Goal: Transaction & Acquisition: Purchase product/service

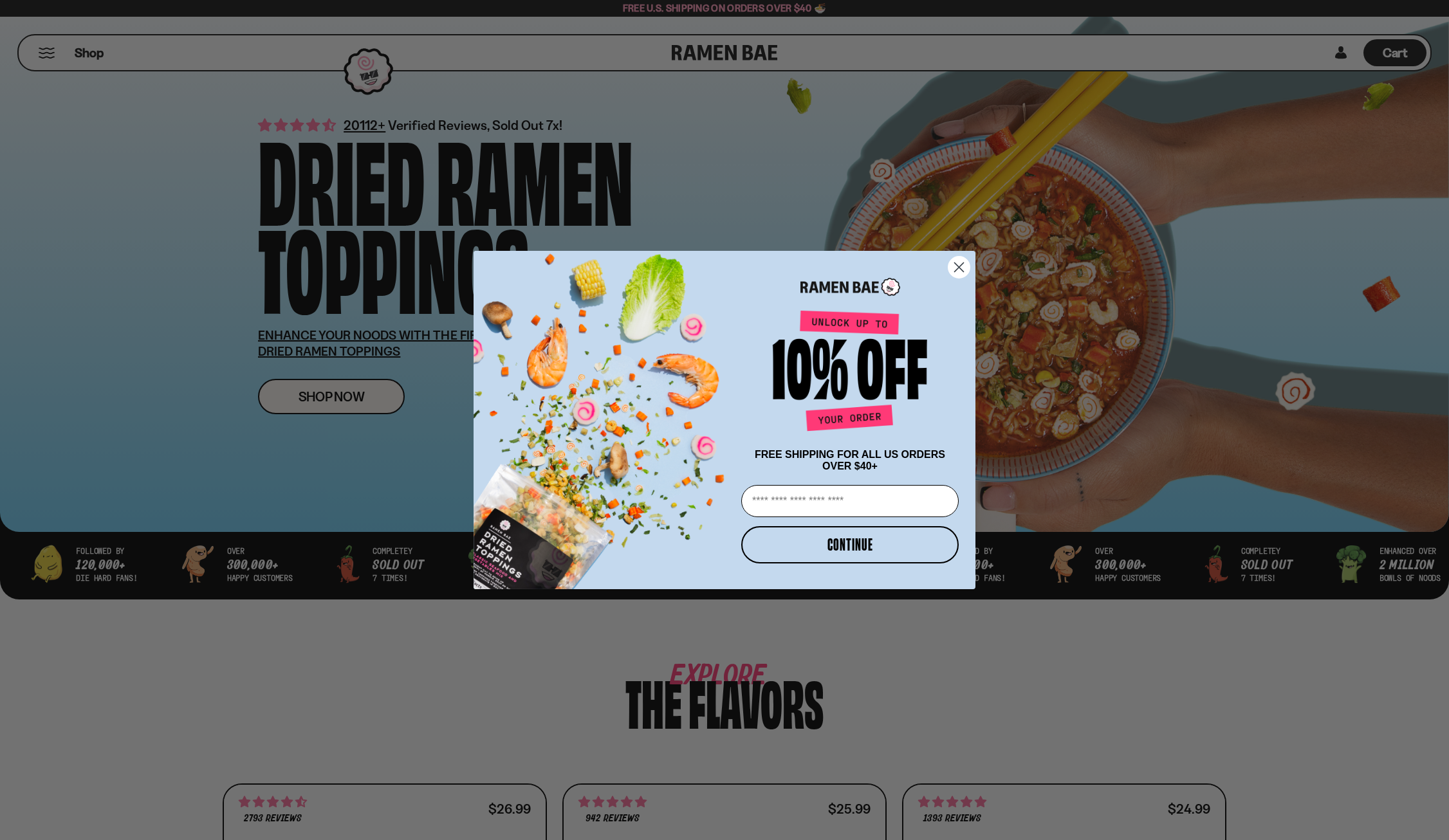
click at [954, 262] on circle "Close dialog" at bounding box center [959, 268] width 21 height 21
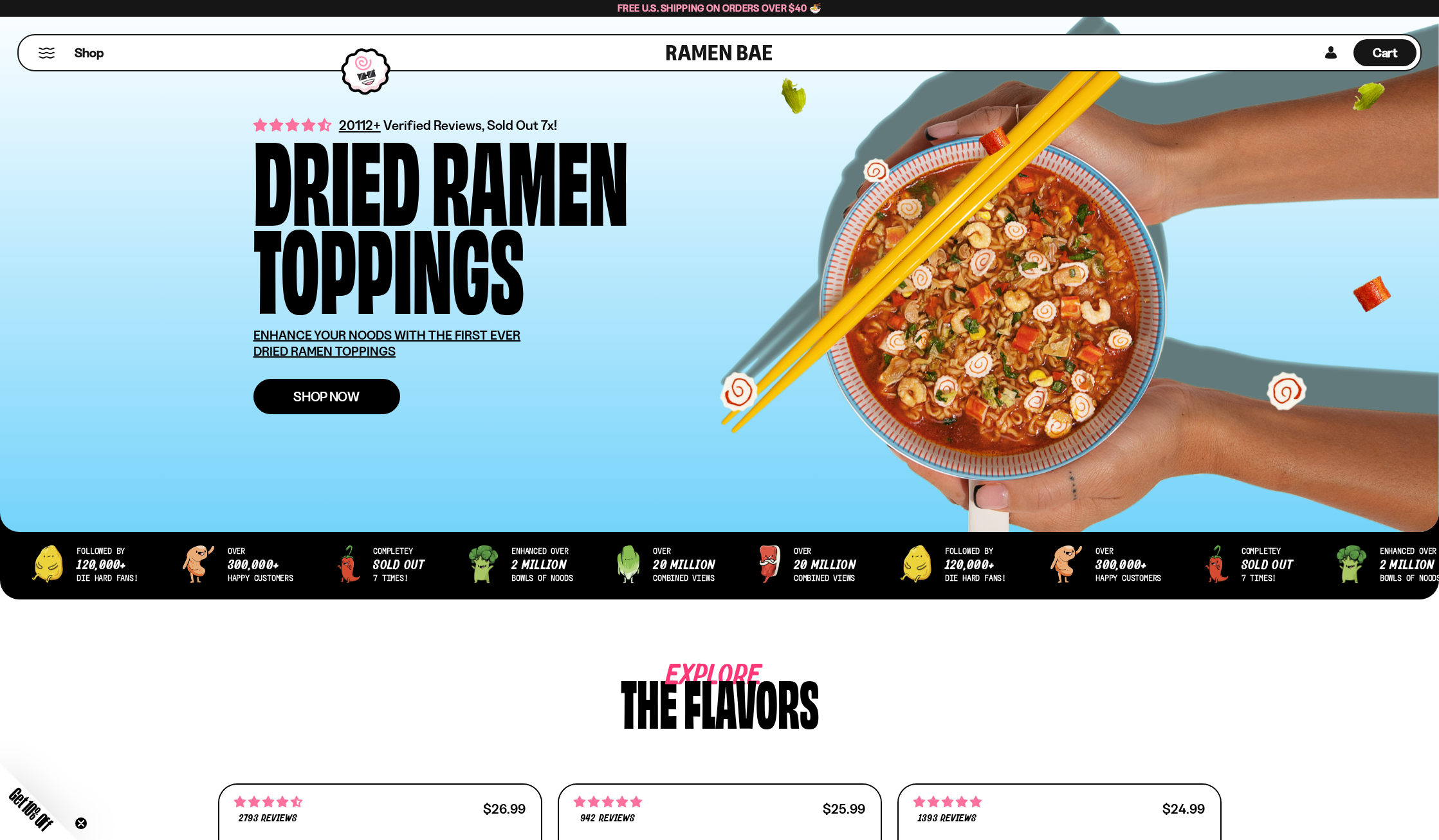
click at [349, 396] on span "Shop Now" at bounding box center [326, 397] width 67 height 13
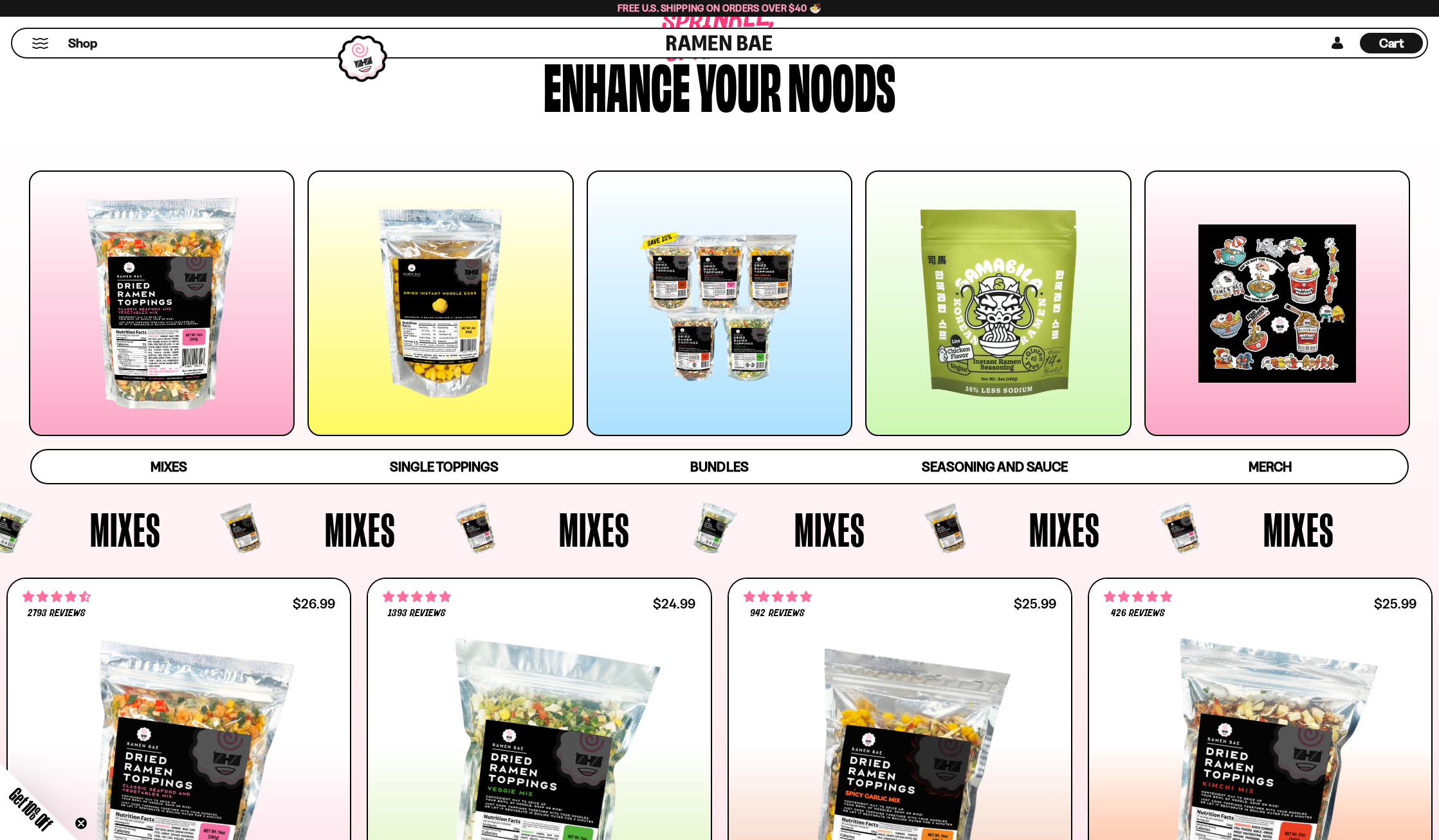
scroll to position [193, 0]
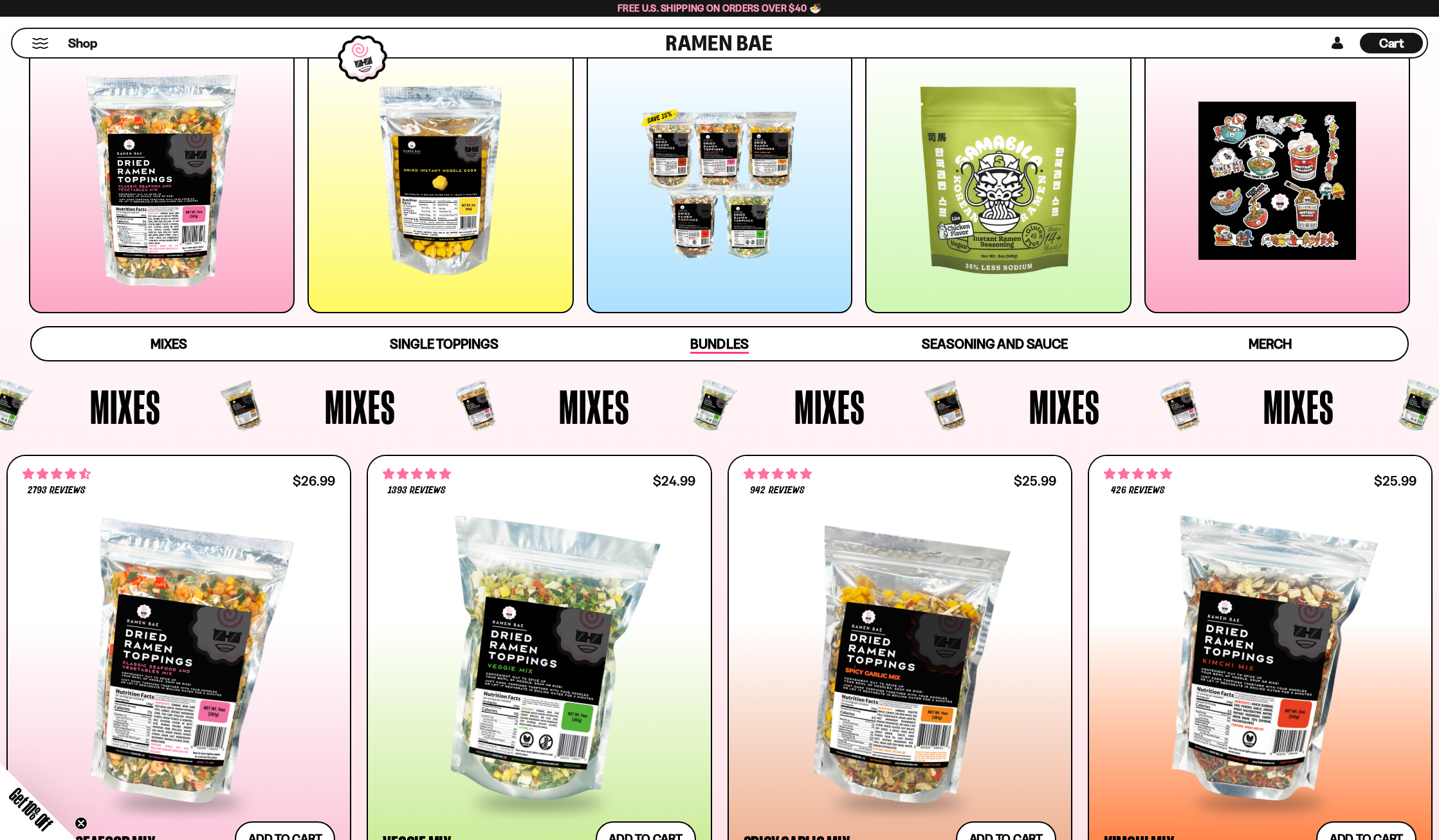
click at [710, 347] on span "Bundles" at bounding box center [719, 345] width 57 height 18
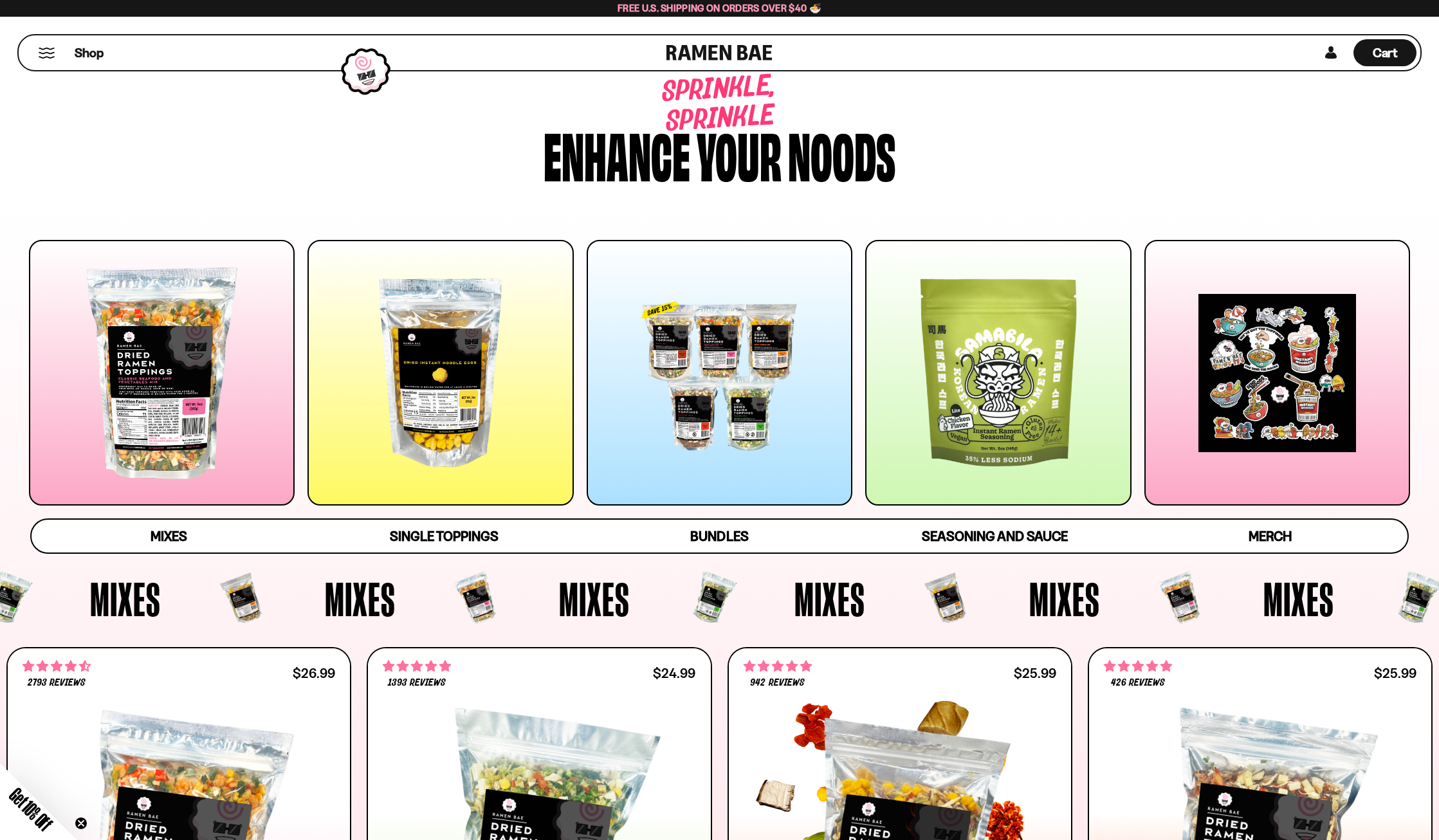
scroll to position [0, 0]
